Goal: Transaction & Acquisition: Subscribe to service/newsletter

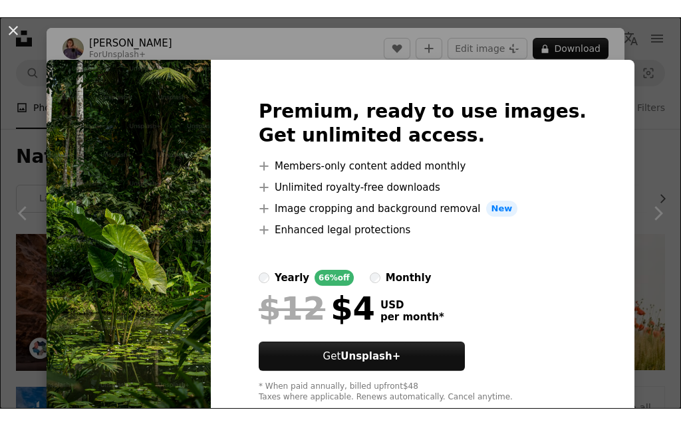
scroll to position [118, 0]
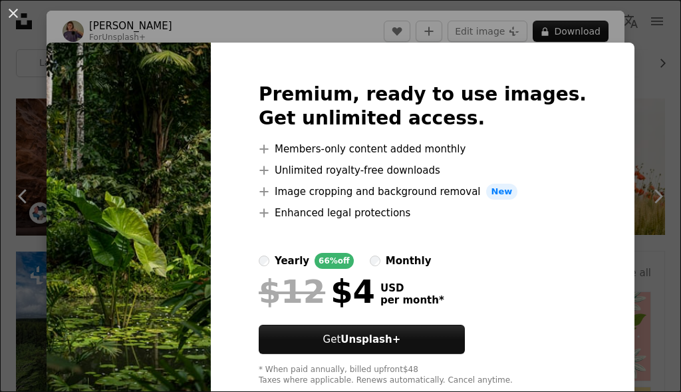
click at [630, 67] on div "An X shape Premium, ready to use images. Get unlimited access. A plus sign Memb…" at bounding box center [340, 196] width 681 height 392
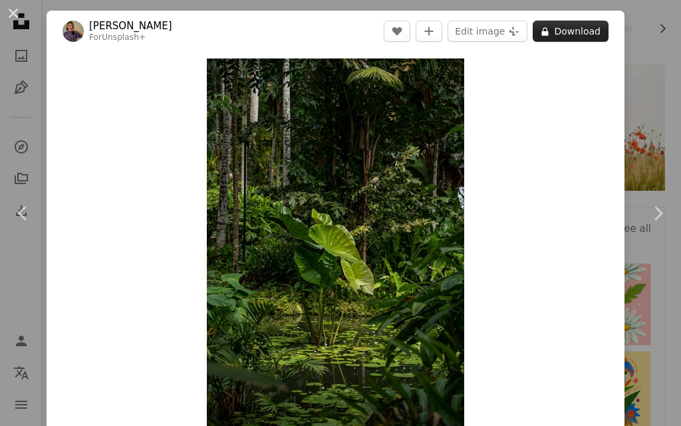
click at [571, 29] on button "A lock Download" at bounding box center [570, 31] width 76 height 21
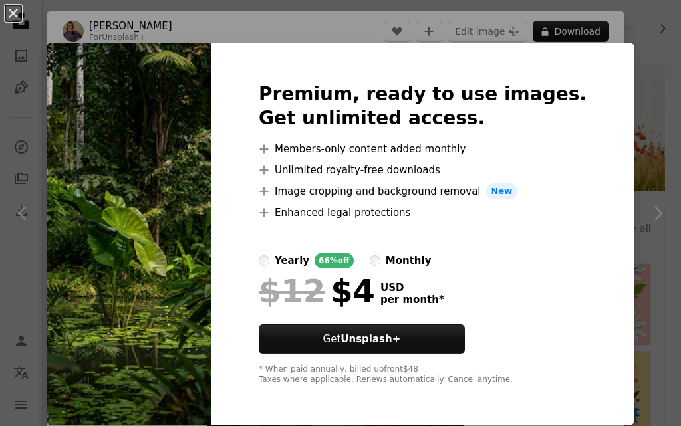
click at [625, 33] on div "An X shape Premium, ready to use images. Get unlimited access. A plus sign Memb…" at bounding box center [340, 213] width 681 height 426
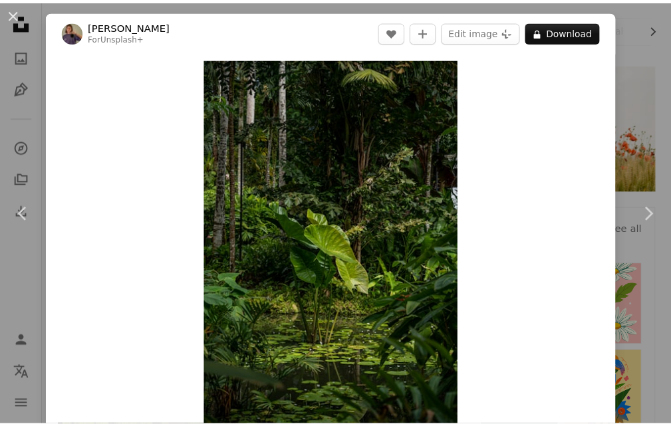
scroll to position [106, 0]
